Goal: Transaction & Acquisition: Obtain resource

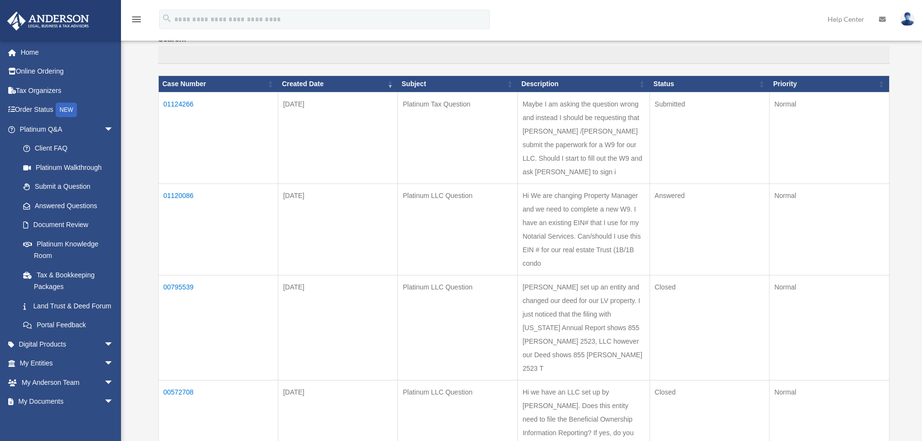
scroll to position [129, 0]
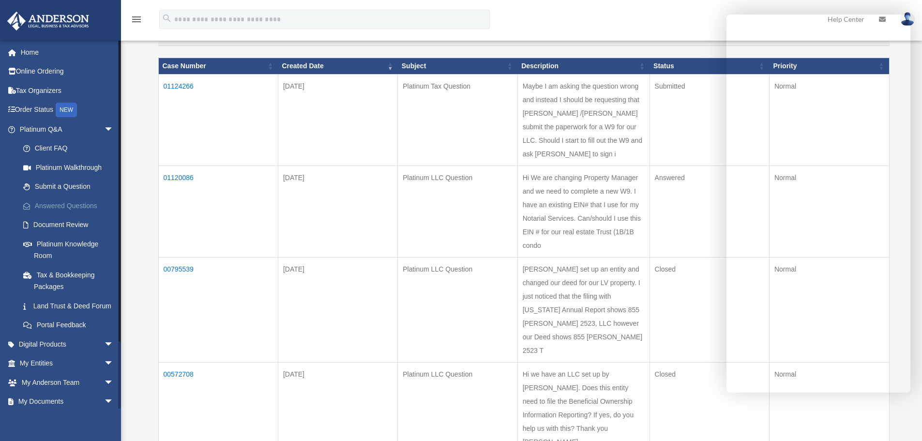
click at [78, 204] on link "Answered Questions" at bounding box center [71, 205] width 115 height 19
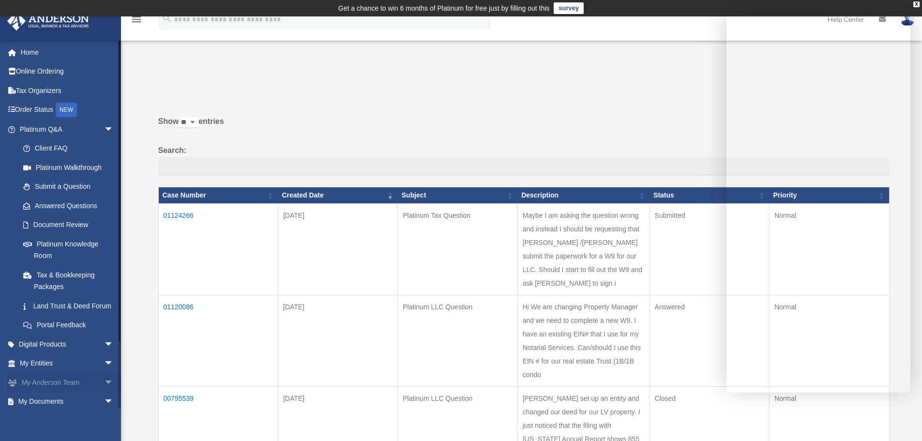
click at [76, 392] on link "My [PERSON_NAME] Team arrow_drop_down" at bounding box center [68, 382] width 122 height 19
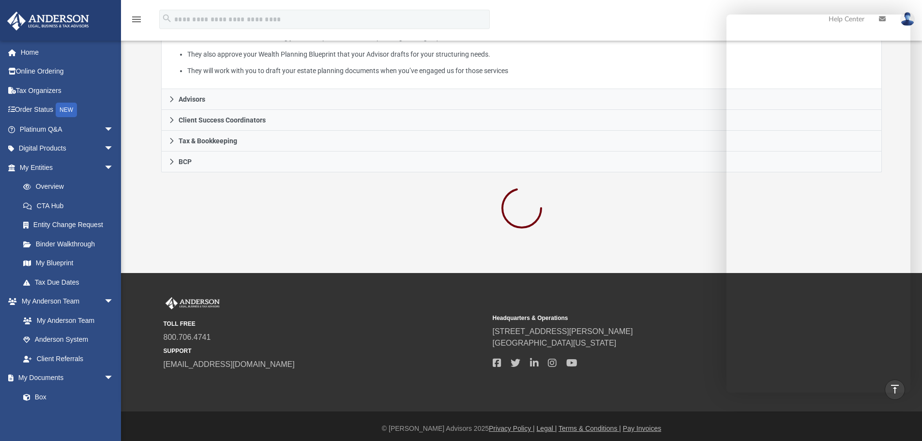
scroll to position [239, 0]
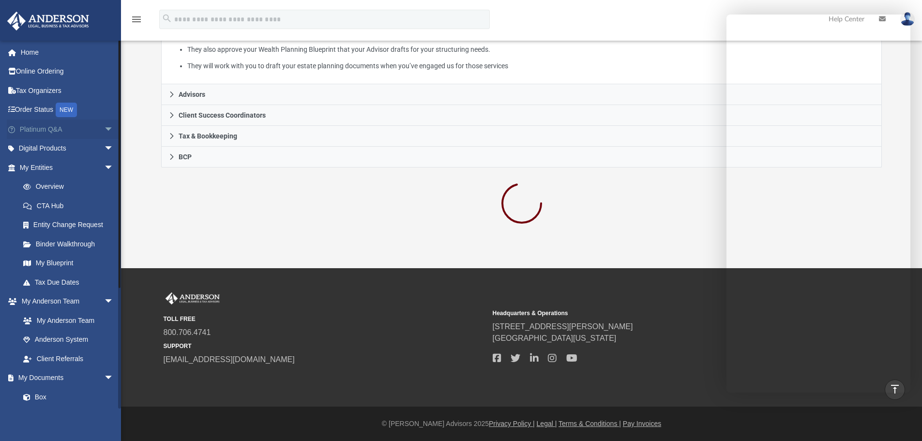
click at [104, 127] on span "arrow_drop_down" at bounding box center [113, 130] width 19 height 20
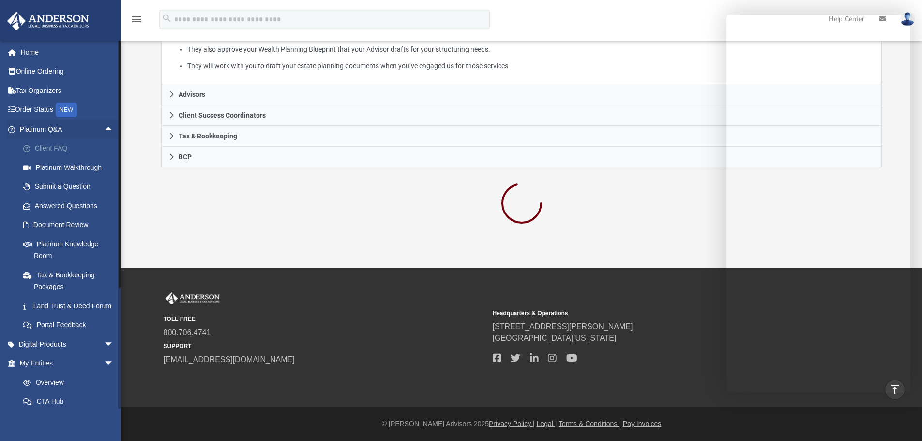
click at [61, 145] on link "Client FAQ" at bounding box center [71, 148] width 115 height 19
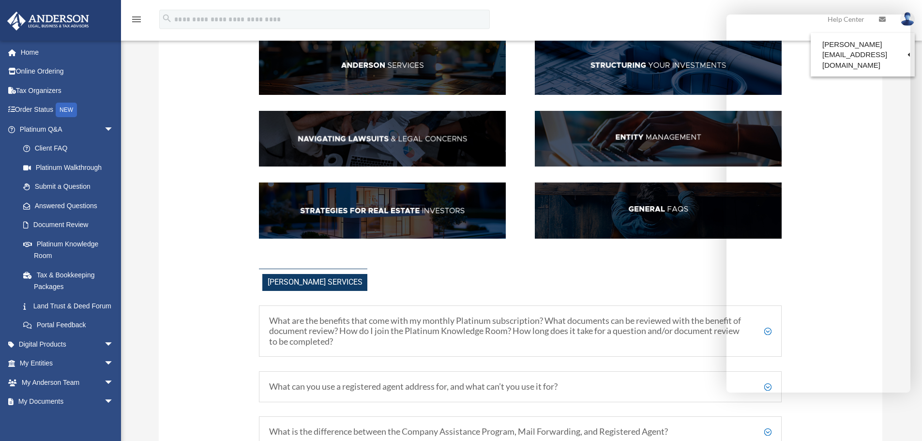
scroll to position [129, 0]
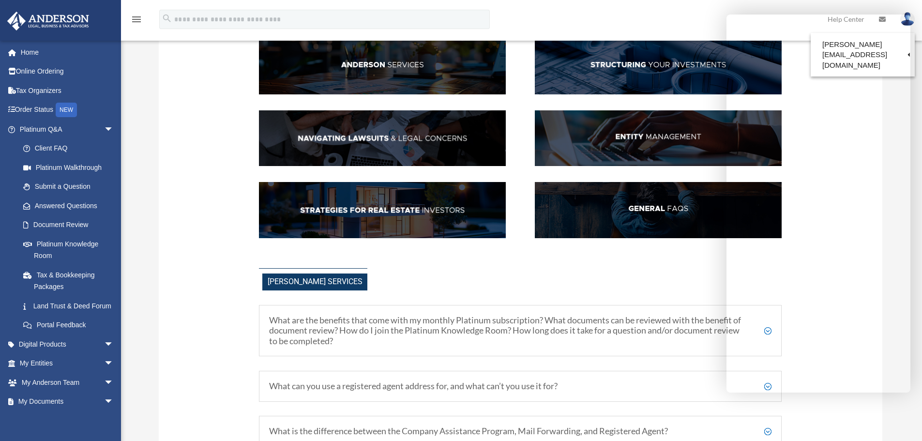
click at [607, 64] on img at bounding box center [658, 66] width 247 height 56
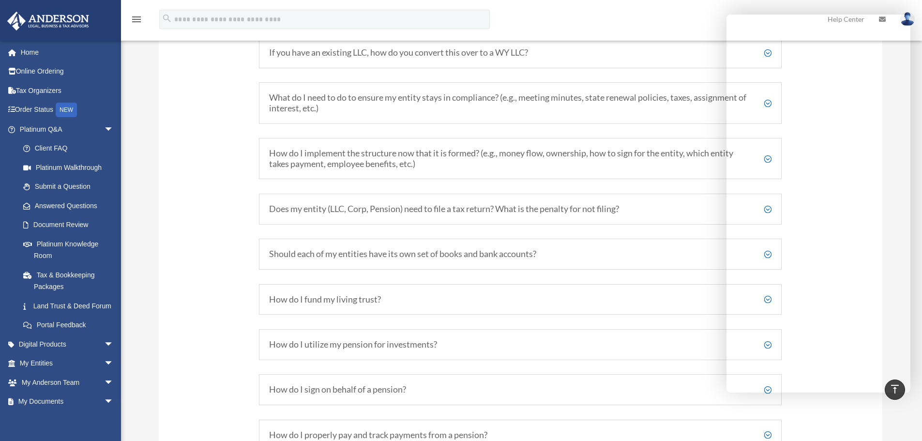
scroll to position [1451, 0]
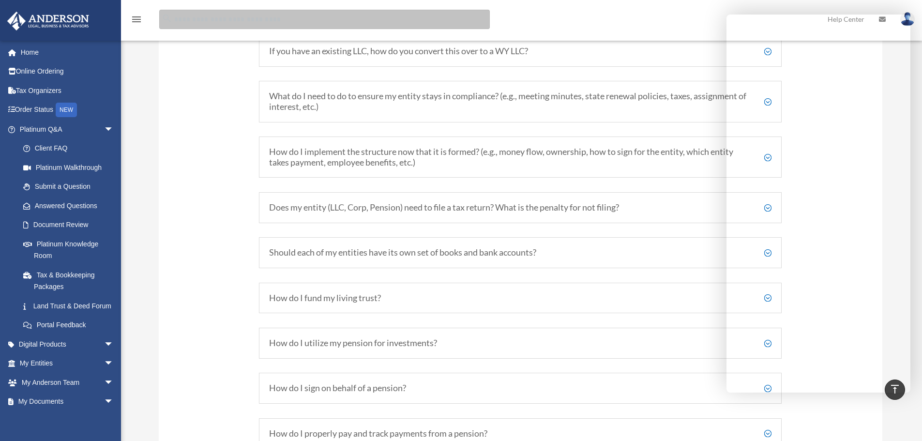
click at [194, 20] on input "search" at bounding box center [324, 19] width 331 height 19
type input "**********"
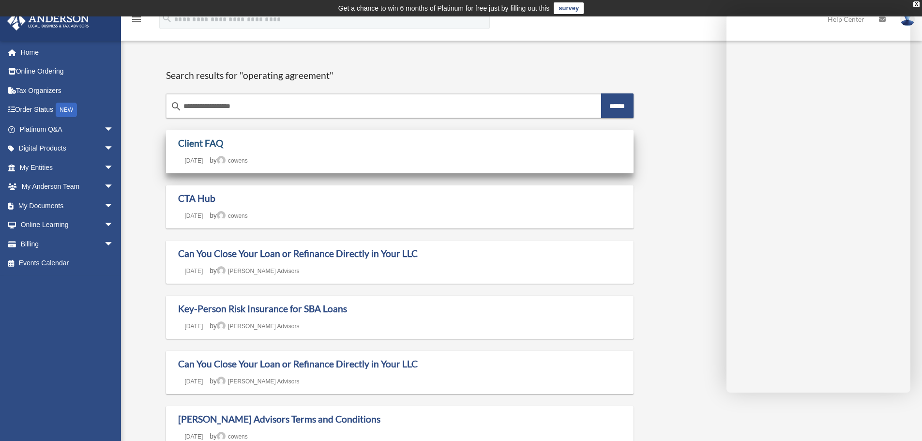
click at [207, 145] on link "Client FAQ" at bounding box center [200, 143] width 45 height 11
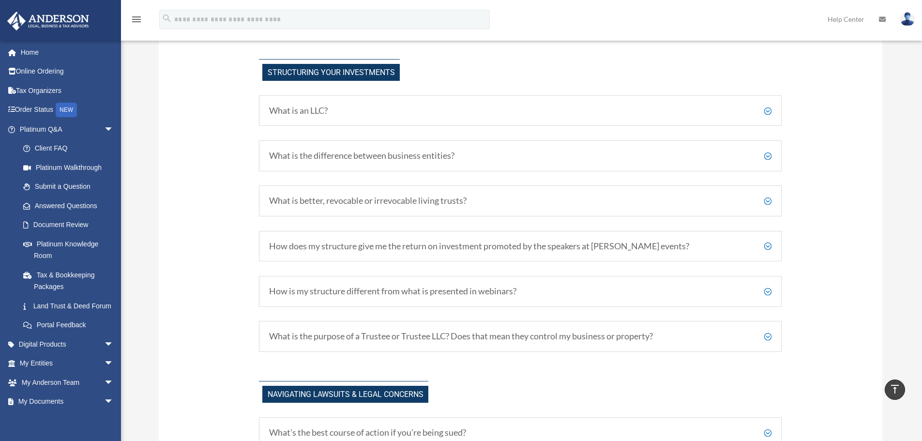
scroll to position [549, 0]
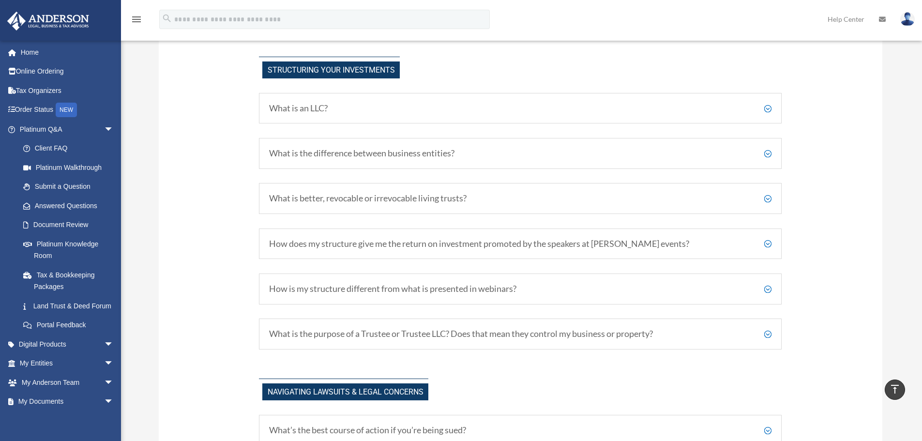
click at [898, 384] on icon "vertical_align_top" at bounding box center [895, 389] width 12 height 12
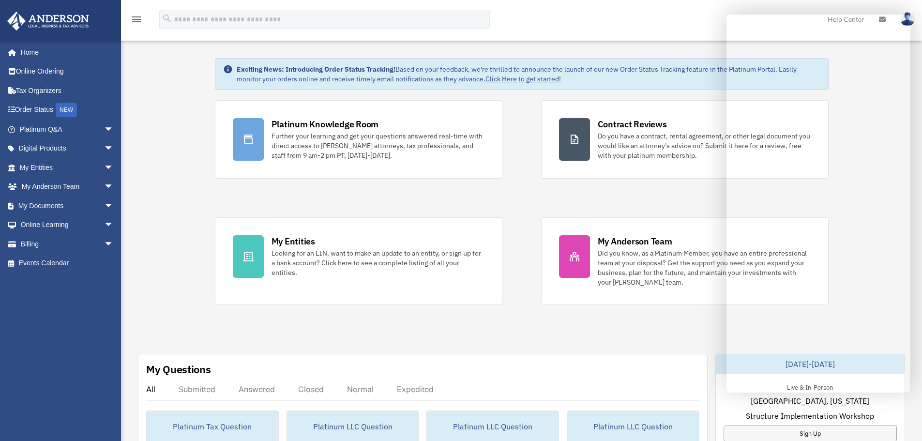
scroll to position [129, 0]
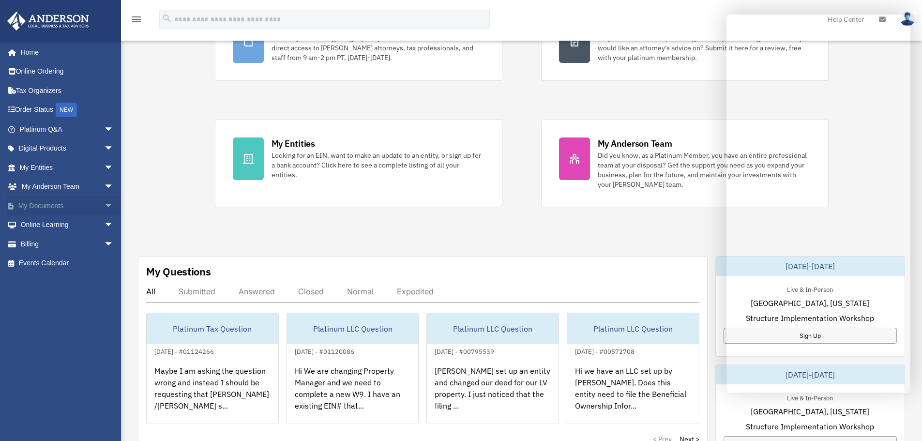
click at [104, 205] on span "arrow_drop_down" at bounding box center [113, 206] width 19 height 20
click at [43, 221] on link "Box" at bounding box center [71, 224] width 115 height 19
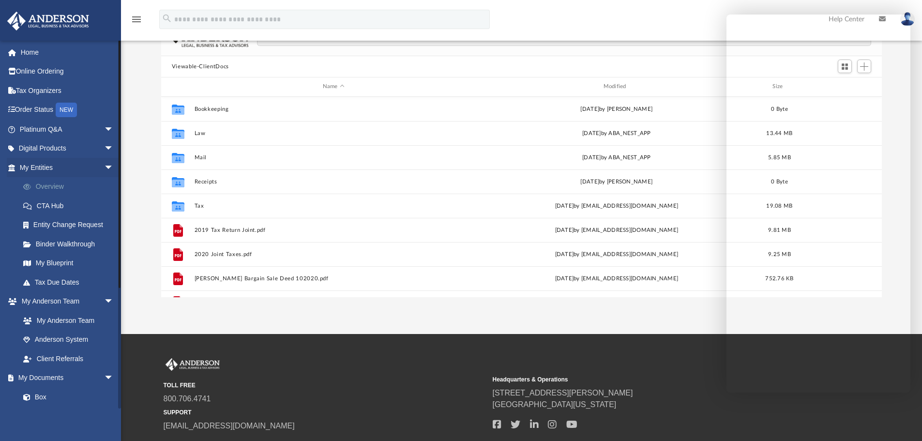
scroll to position [64, 0]
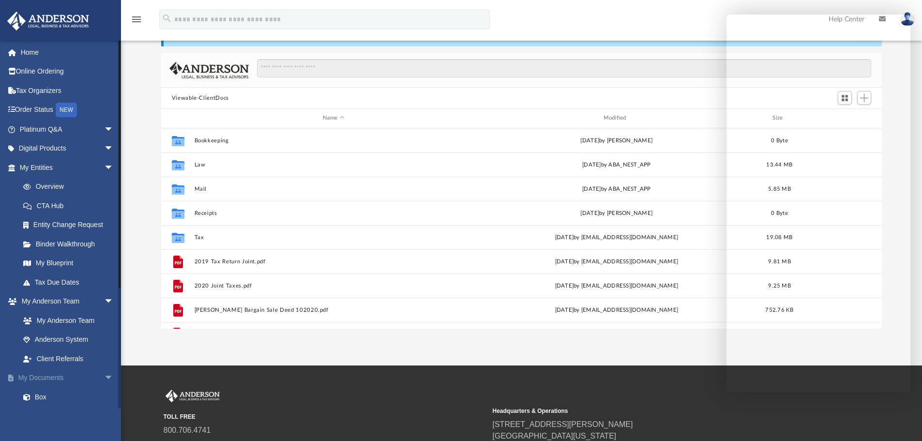
click at [36, 373] on link "My Documents arrow_drop_down" at bounding box center [68, 377] width 122 height 19
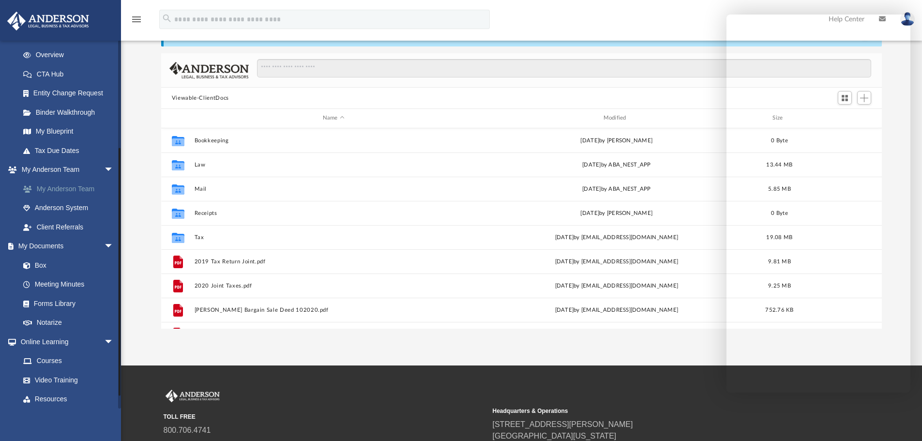
scroll to position [172, 0]
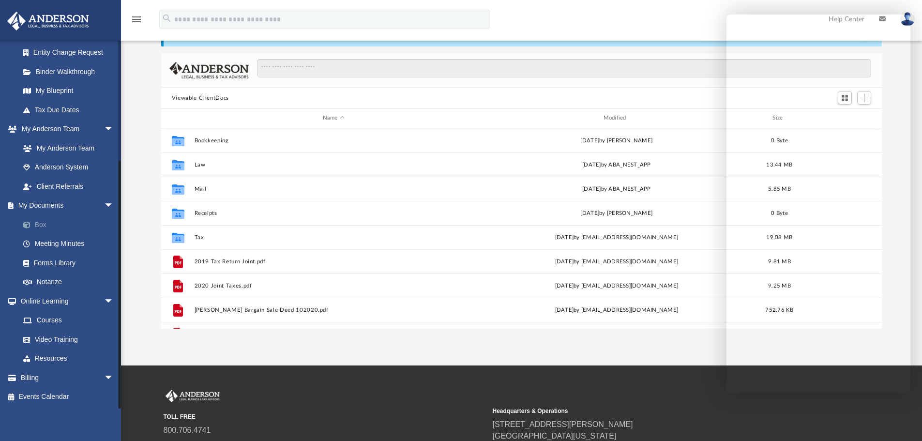
click at [45, 223] on link "Box" at bounding box center [71, 224] width 115 height 19
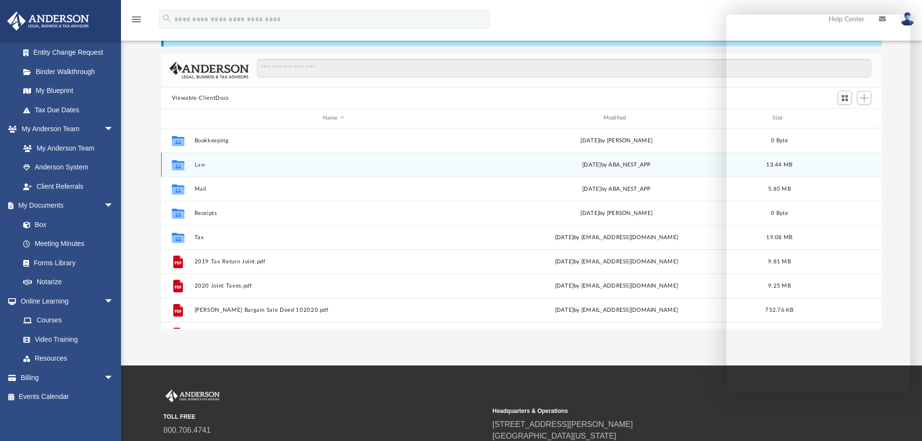
click at [192, 163] on div "Collaborated Folder Law Tue Jan 21 2025 by ABA_NEST_APP 13.44 MB" at bounding box center [521, 165] width 721 height 24
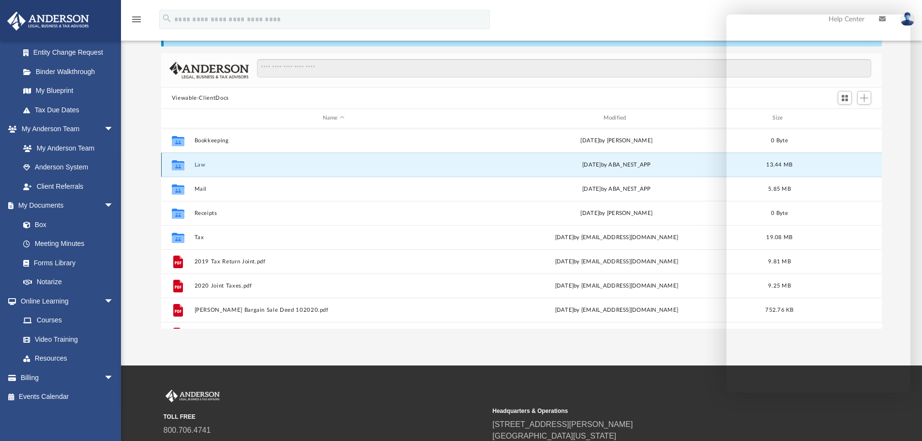
click at [202, 165] on button "Law" at bounding box center [333, 165] width 279 height 6
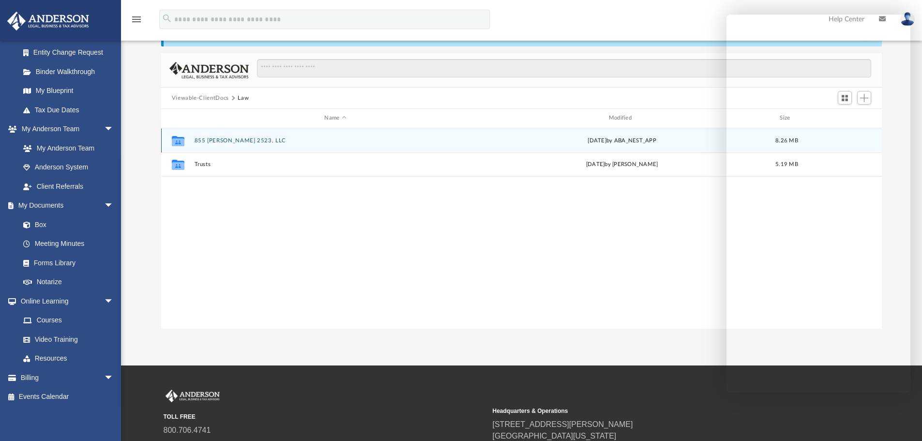
click at [181, 141] on icon "grid" at bounding box center [178, 142] width 13 height 8
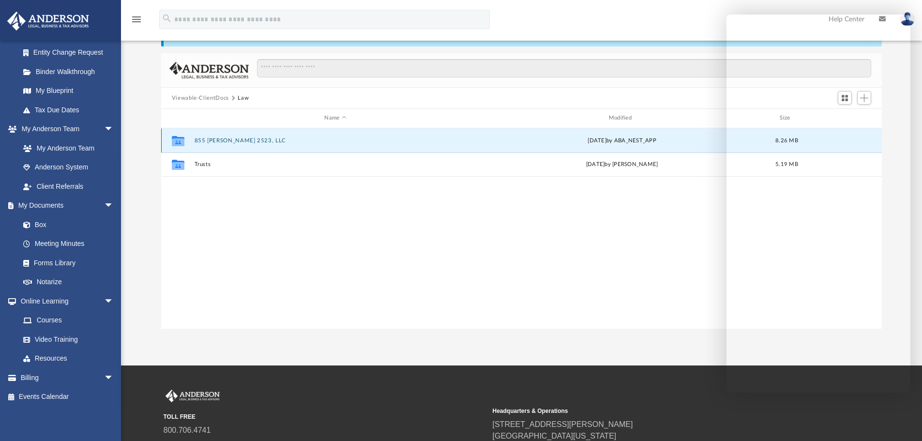
click at [181, 141] on icon "grid" at bounding box center [178, 142] width 13 height 8
click at [209, 140] on button "855 Stephanie 2523, LLC" at bounding box center [335, 141] width 282 height 6
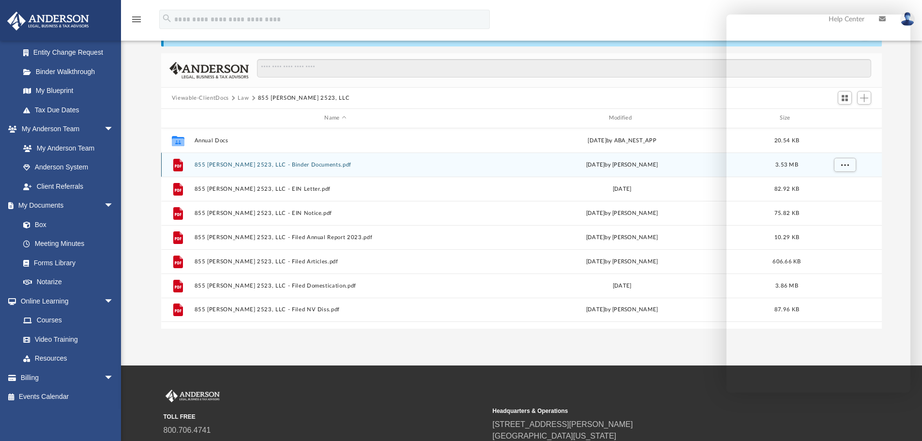
click at [282, 164] on button "855 Stephanie 2523, LLC - Binder Documents.pdf" at bounding box center [335, 165] width 282 height 6
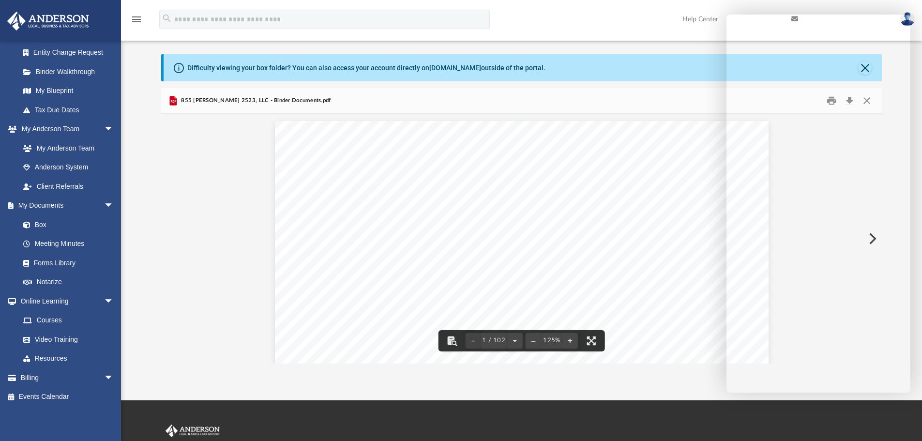
scroll to position [0, 0]
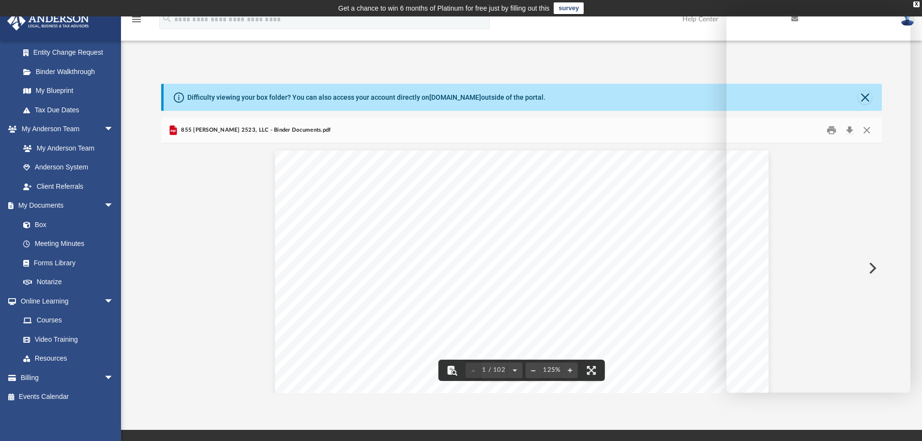
click at [451, 372] on button "File preview" at bounding box center [451, 370] width 21 height 21
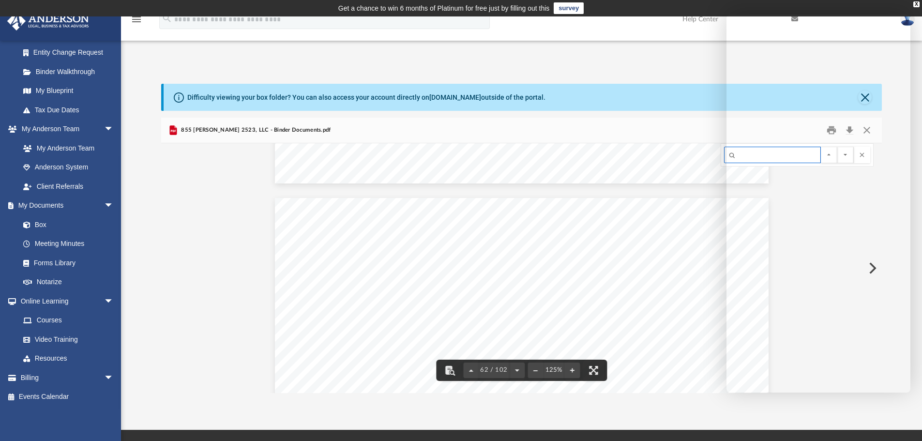
scroll to position [39928, 0]
drag, startPoint x: 531, startPoint y: 268, endPoint x: 481, endPoint y: 255, distance: 51.4
click at [481, 255] on div "Lease Agreement of 855 Stephanie 2523, LLC Page 6 of 9 d) If Landlord no longer…" at bounding box center [522, 413] width 494 height 639
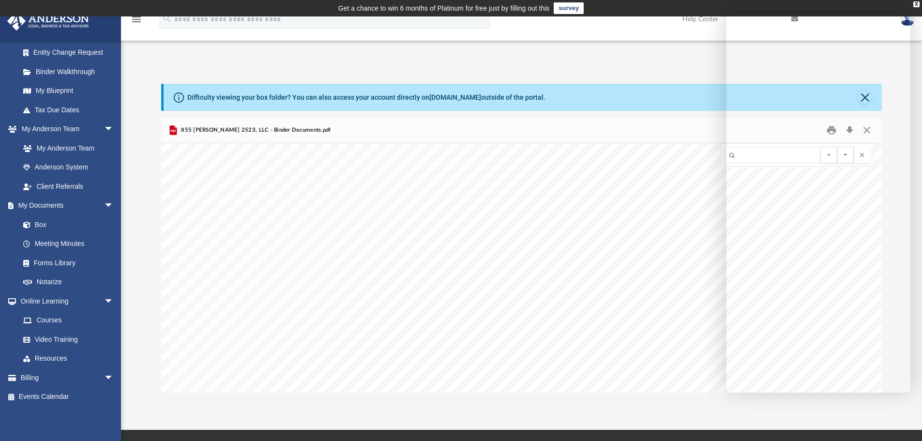
scroll to position [65557, 0]
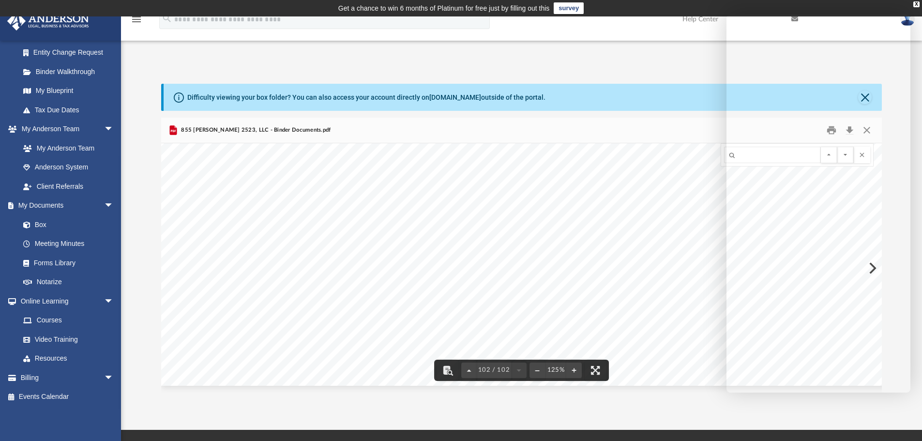
click at [534, 67] on div "Difficulty viewing your box folder? You can also access your account directly o…" at bounding box center [521, 228] width 801 height 330
click at [519, 59] on div "App nolan.pong@gmail.com Sign Out nolan.pong@gmail.com Home Online Ordering Tax…" at bounding box center [461, 223] width 922 height 340
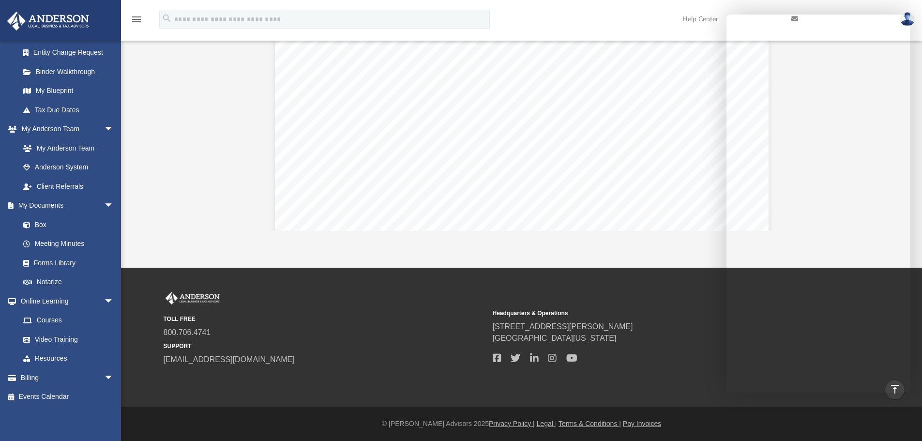
scroll to position [59617, 0]
click at [45, 242] on link "Meeting Minutes" at bounding box center [71, 243] width 115 height 19
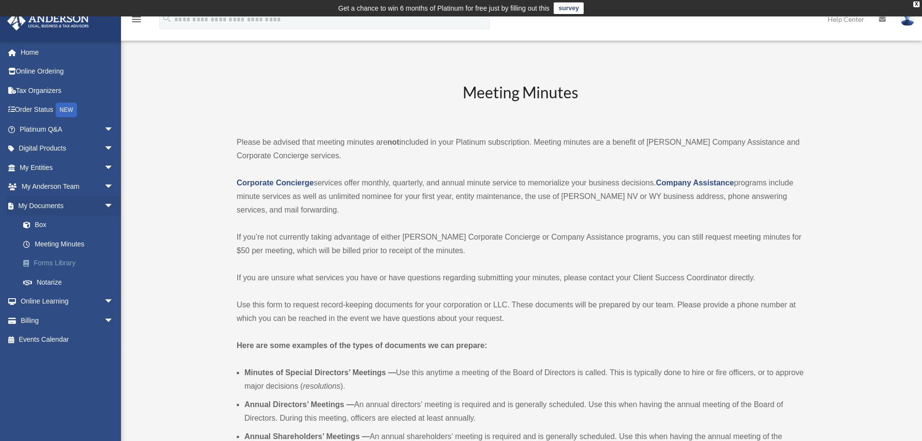
click at [66, 264] on link "Forms Library" at bounding box center [71, 263] width 115 height 19
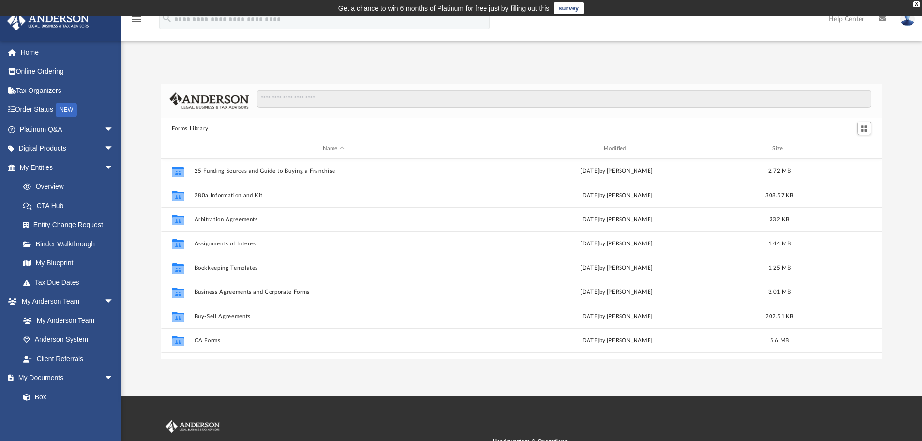
scroll to position [213, 714]
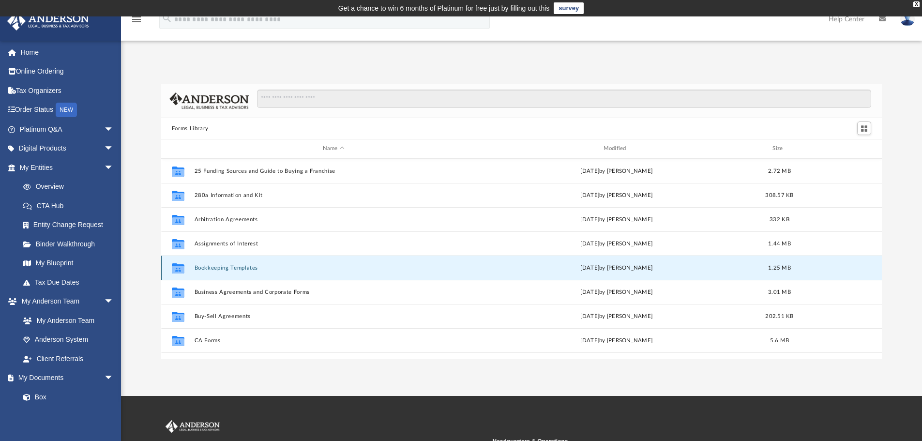
click at [235, 268] on button "Bookkeeping Templates" at bounding box center [333, 268] width 279 height 6
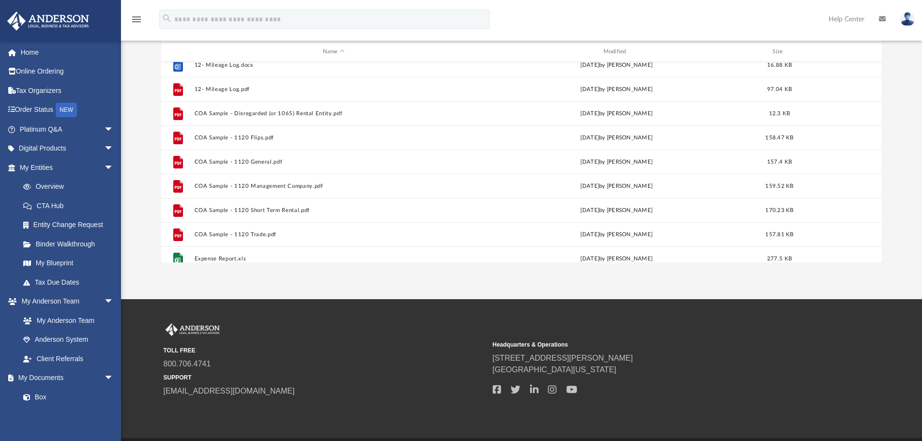
scroll to position [0, 0]
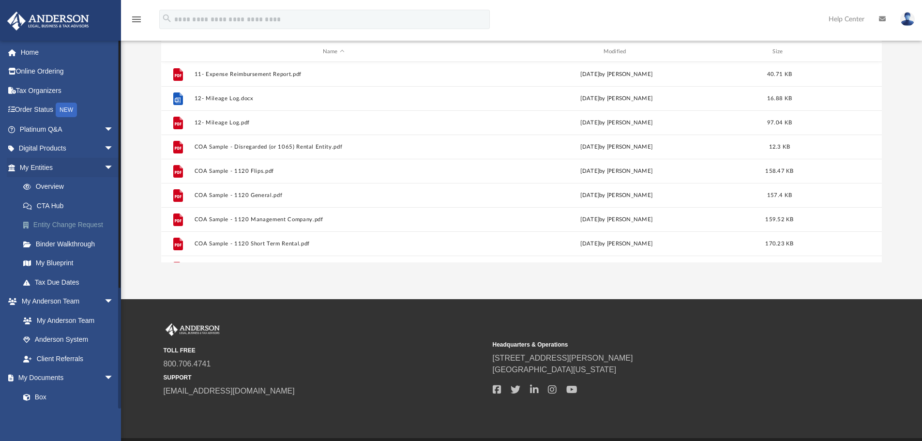
click at [62, 225] on link "Entity Change Request" at bounding box center [71, 224] width 115 height 19
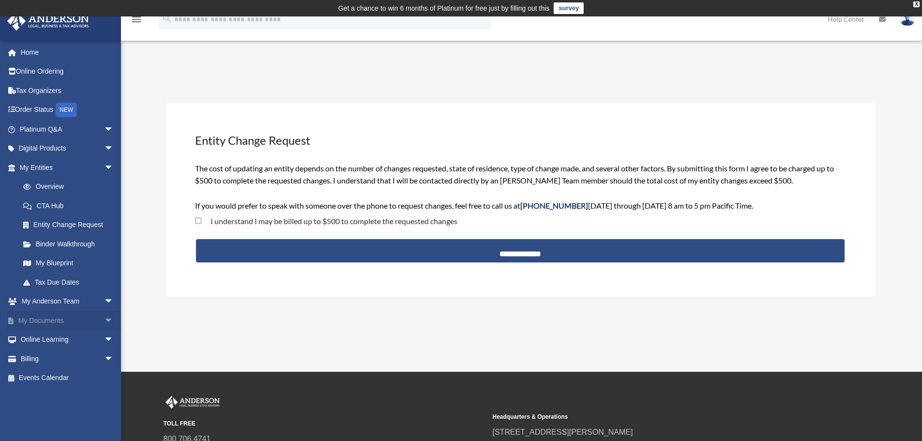
click at [44, 320] on link "My Documents arrow_drop_down" at bounding box center [68, 320] width 122 height 19
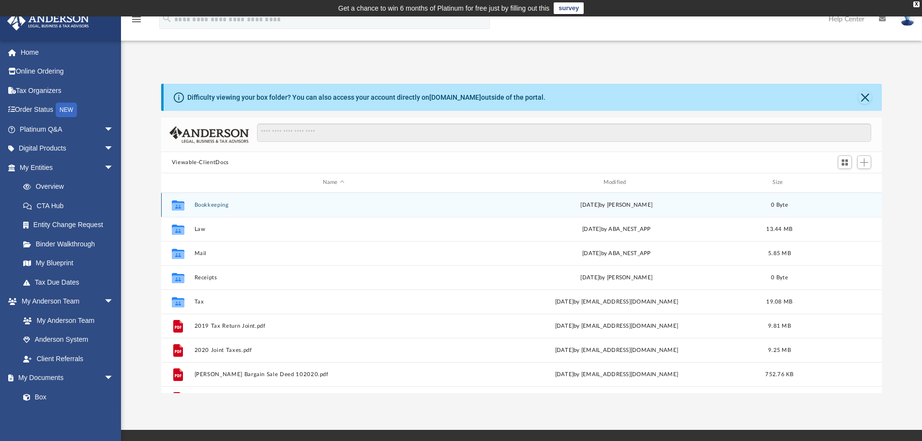
click at [178, 205] on icon "grid" at bounding box center [178, 206] width 13 height 8
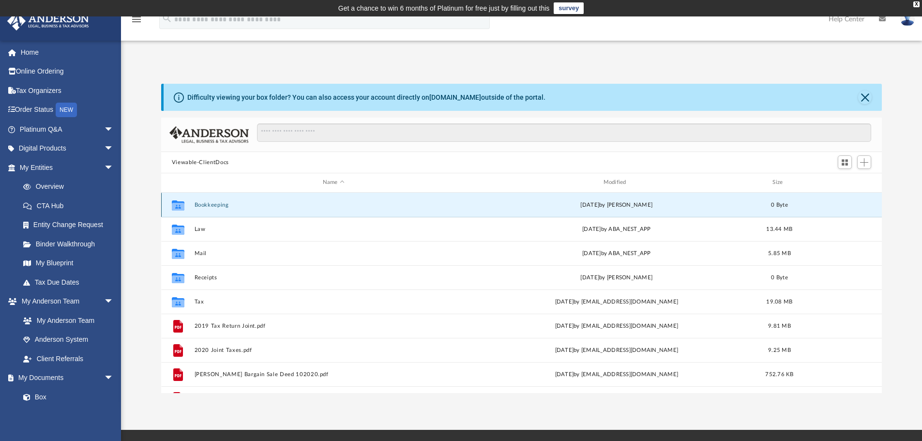
click at [178, 205] on icon "grid" at bounding box center [178, 206] width 13 height 8
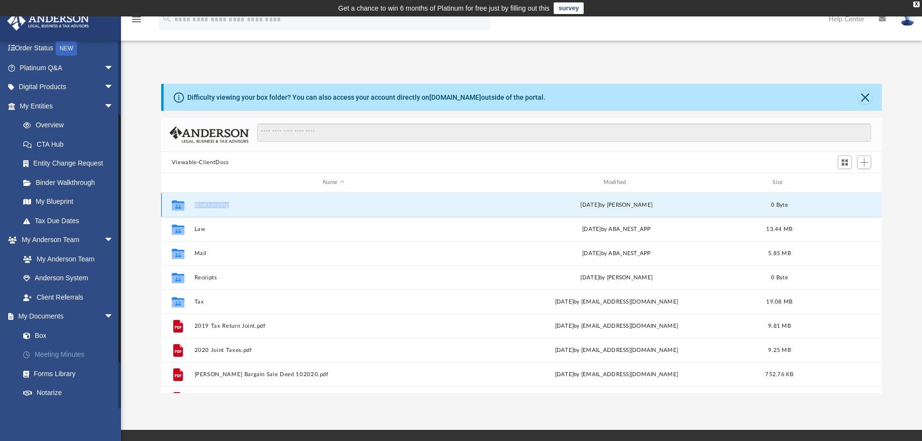
scroll to position [161, 0]
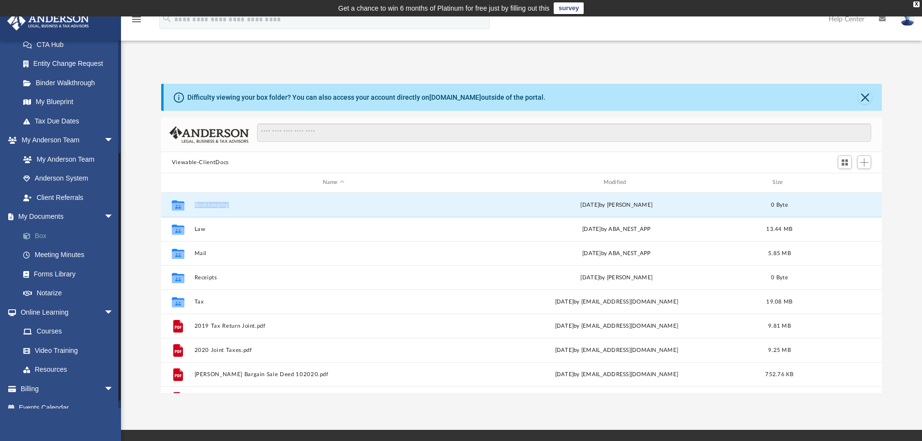
click at [44, 240] on link "Box" at bounding box center [71, 235] width 115 height 19
click at [44, 239] on link "Box" at bounding box center [71, 235] width 115 height 19
click at [42, 293] on link "Notarize" at bounding box center [71, 293] width 115 height 19
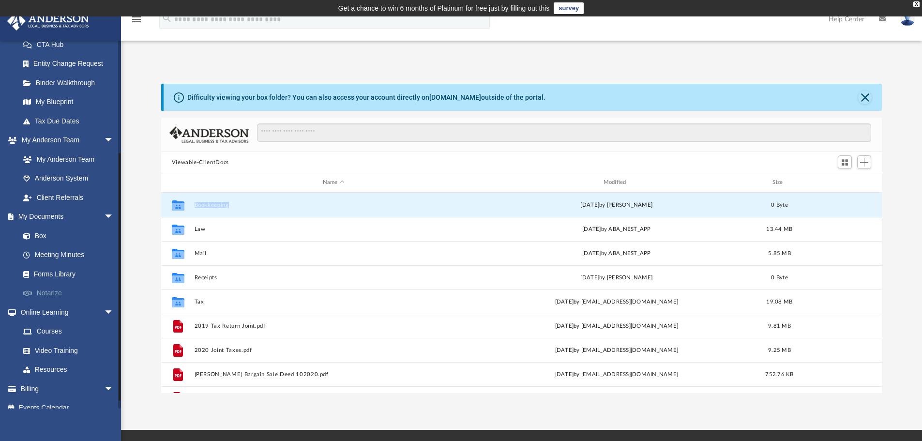
click at [42, 293] on link "Notarize" at bounding box center [71, 293] width 115 height 19
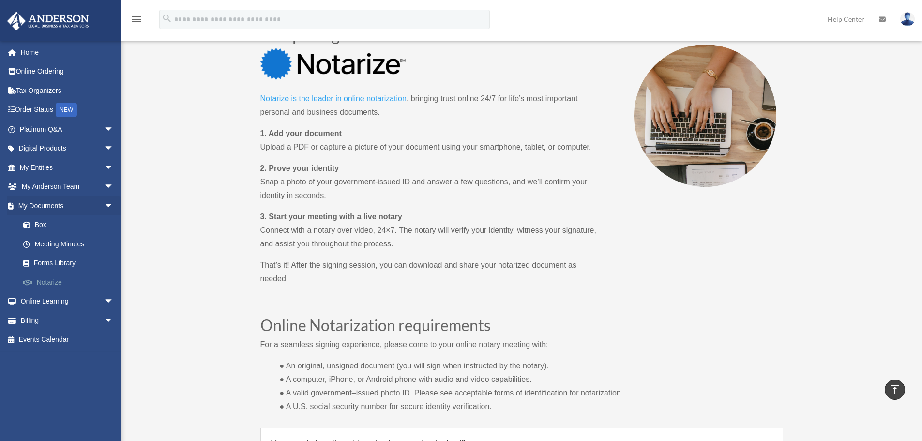
scroll to position [452, 0]
click at [61, 261] on link "Forms Library" at bounding box center [71, 263] width 115 height 19
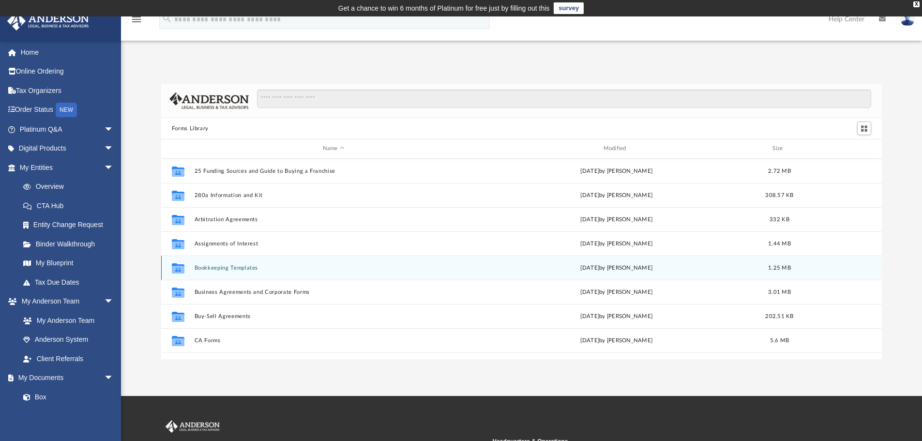
scroll to position [32, 0]
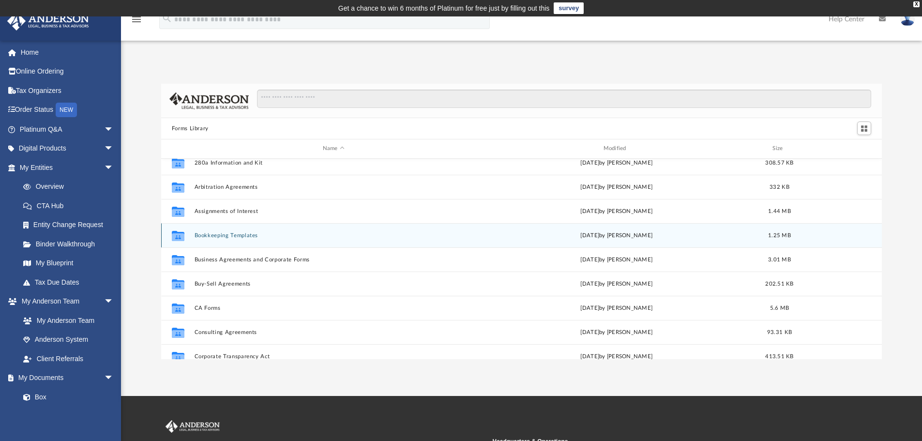
click at [248, 235] on button "Bookkeeping Templates" at bounding box center [333, 235] width 279 height 6
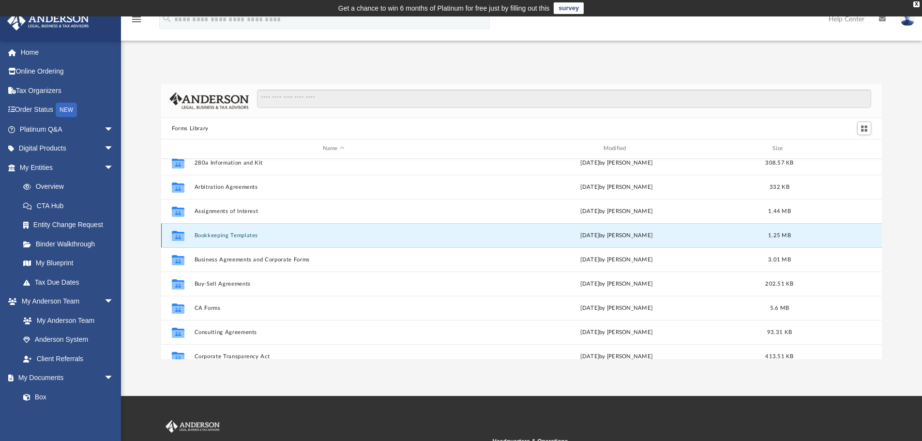
click at [248, 235] on button "Bookkeeping Templates" at bounding box center [333, 235] width 279 height 6
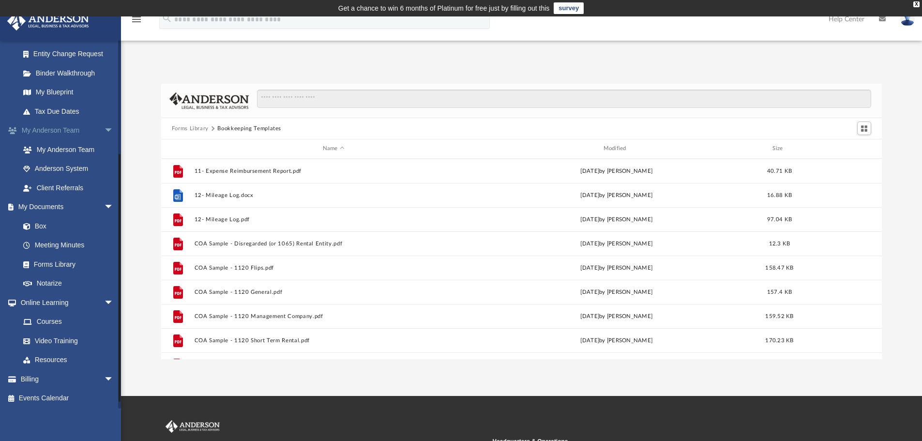
scroll to position [172, 0]
click at [40, 224] on link "Box" at bounding box center [71, 224] width 115 height 19
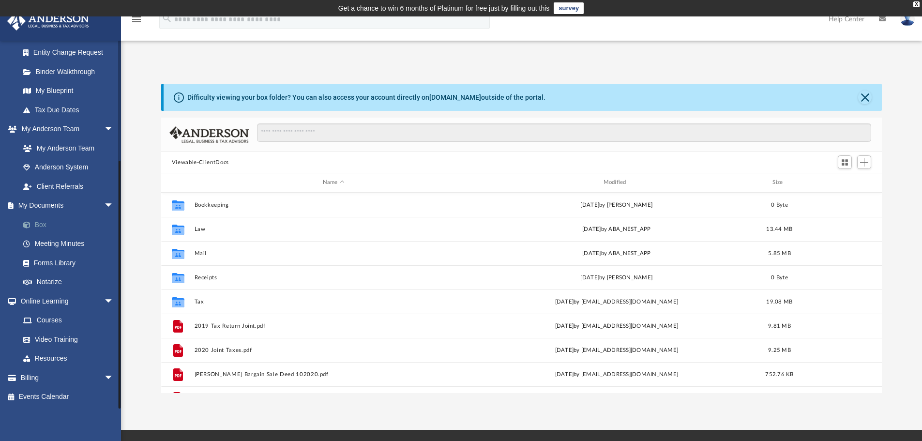
scroll to position [213, 714]
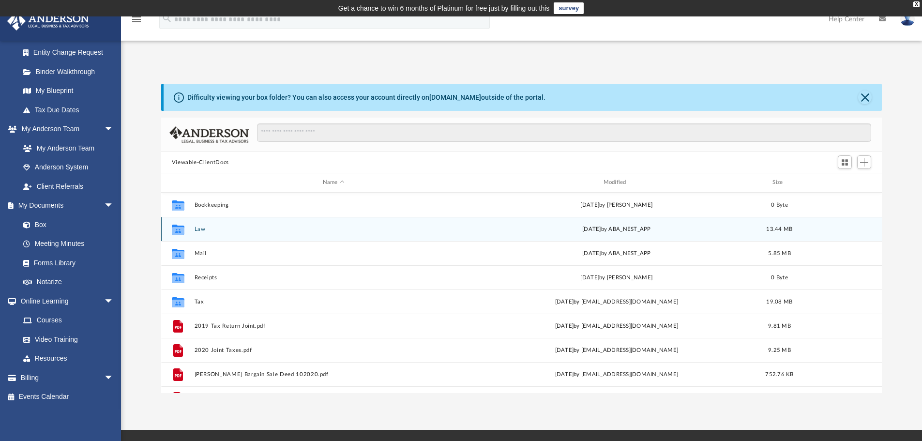
click at [194, 229] on div "Collaborated Folder Law [DATE] by ABA_NEST_APP 13.44 MB" at bounding box center [521, 229] width 721 height 24
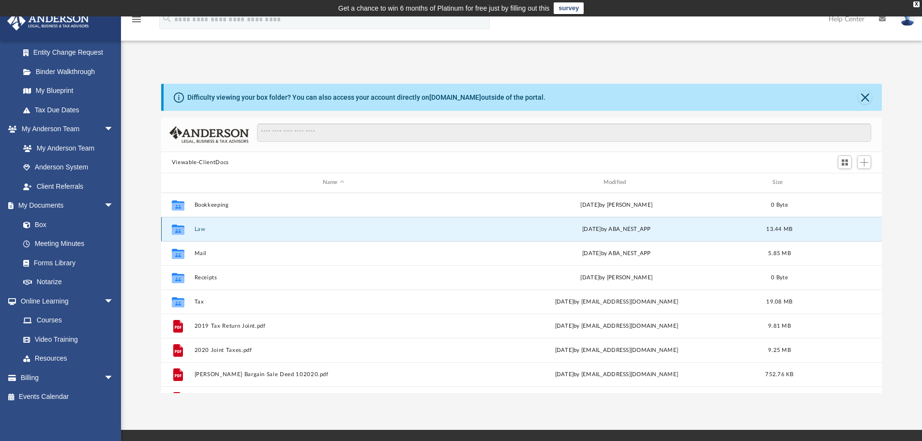
click at [184, 230] on icon "grid" at bounding box center [178, 231] width 13 height 8
click at [201, 229] on button "Law" at bounding box center [333, 229] width 279 height 6
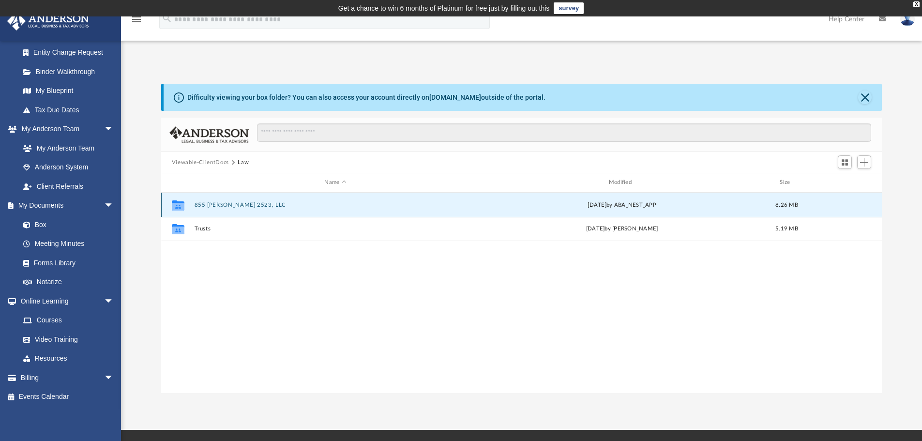
click at [229, 203] on button "855 [PERSON_NAME] 2523, LLC" at bounding box center [335, 205] width 282 height 6
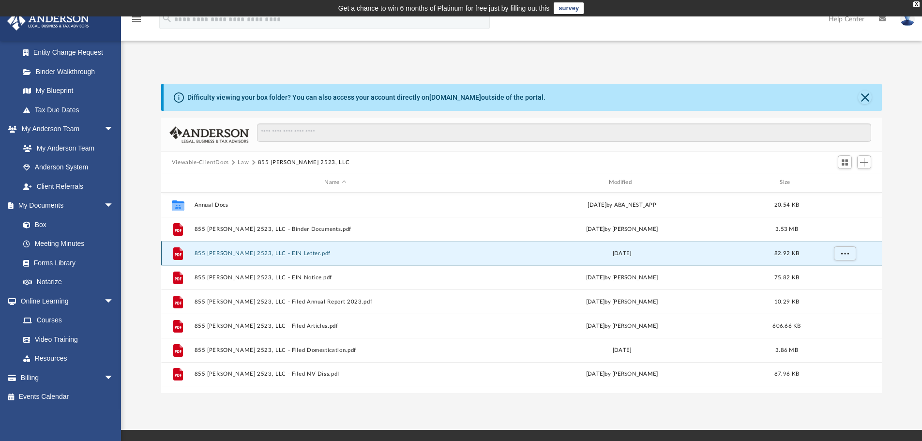
click at [225, 257] on button "855 [PERSON_NAME] 2523, LLC - EIN Letter.pdf" at bounding box center [335, 253] width 282 height 6
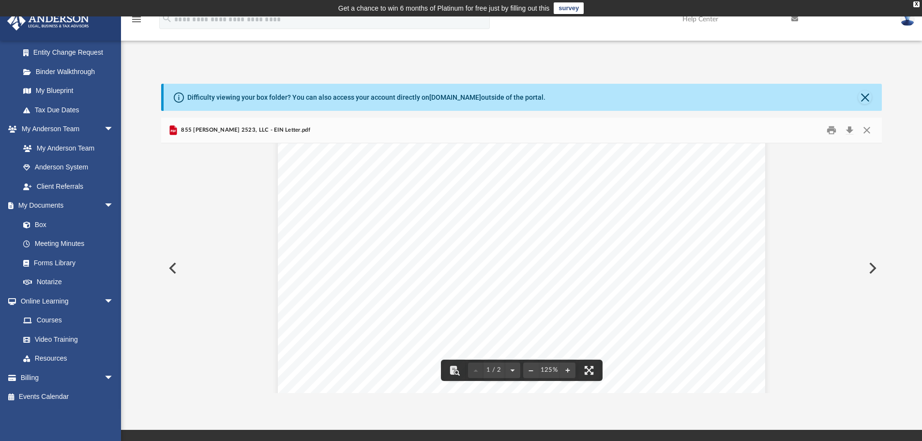
scroll to position [0, 0]
click at [830, 132] on button "Print" at bounding box center [831, 130] width 19 height 15
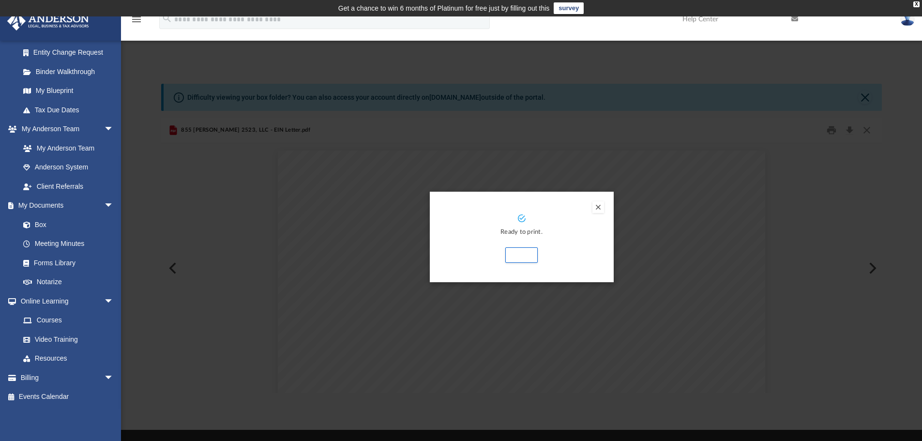
click at [597, 213] on div "Ready to print. Print" at bounding box center [522, 237] width 184 height 91
click at [598, 207] on button "Preview" at bounding box center [599, 207] width 12 height 12
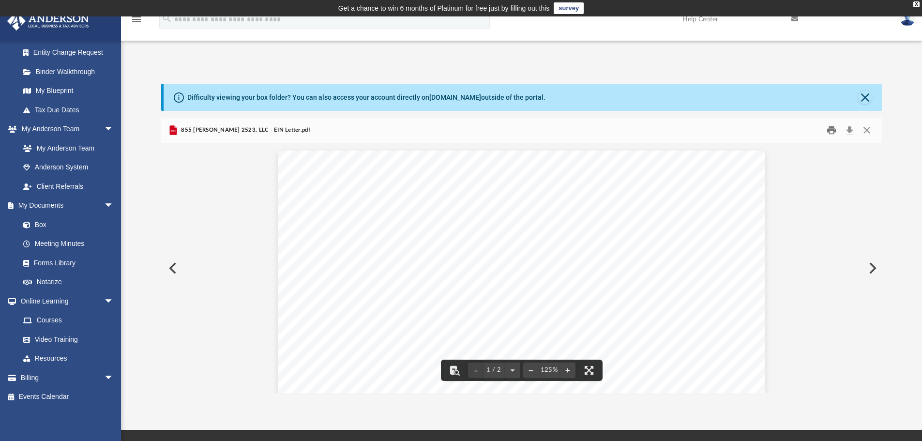
click at [836, 129] on button "Print" at bounding box center [831, 130] width 19 height 15
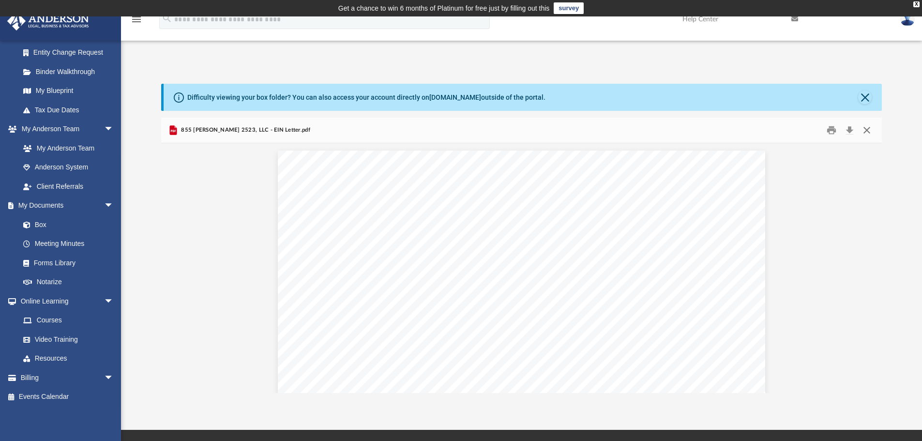
click at [868, 133] on button "Close" at bounding box center [866, 130] width 17 height 15
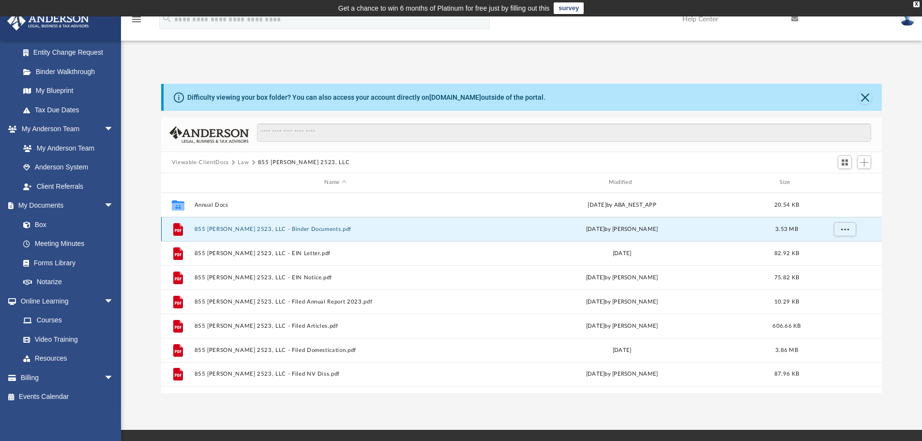
click at [292, 229] on button "855 [PERSON_NAME] 2523, LLC - Binder Documents.pdf" at bounding box center [335, 229] width 282 height 6
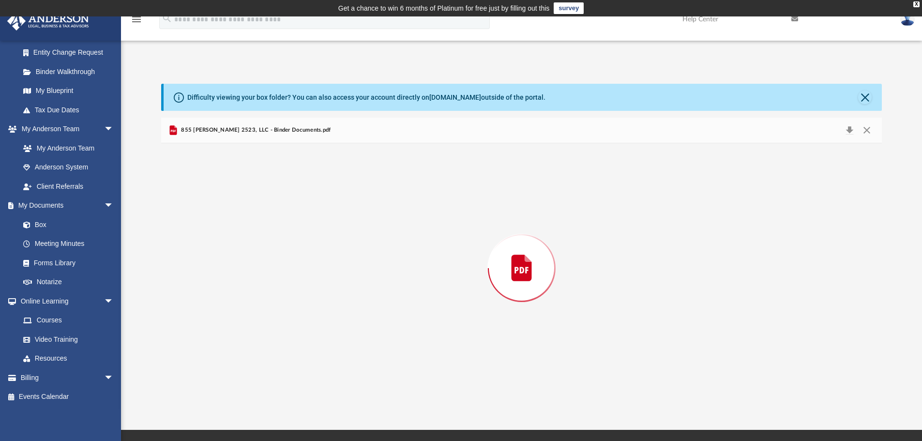
click at [292, 229] on div "Preview" at bounding box center [521, 268] width 721 height 250
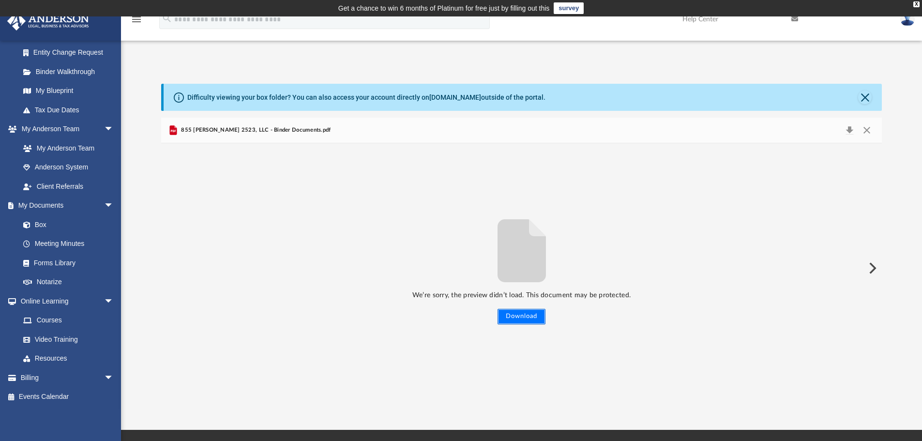
click at [529, 316] on button "Download" at bounding box center [522, 316] width 48 height 15
